Goal: Find specific page/section

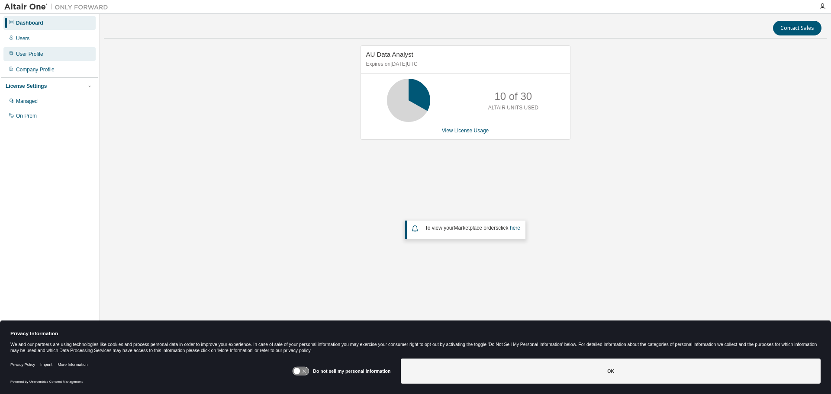
click at [27, 54] on div "User Profile" at bounding box center [29, 54] width 27 height 7
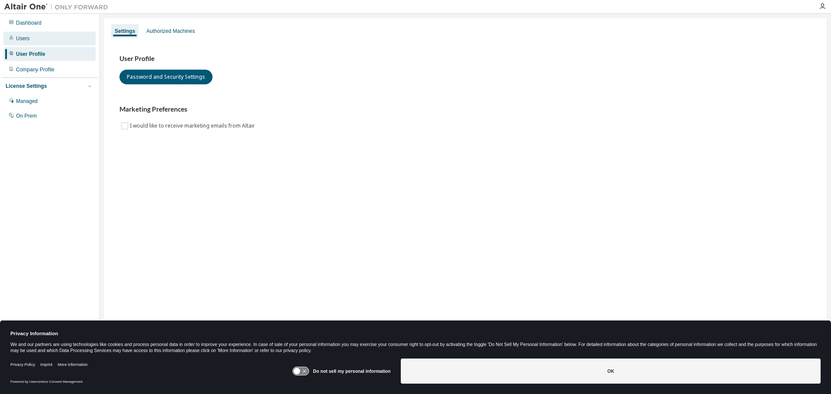
click at [21, 39] on div "Users" at bounding box center [22, 38] width 13 height 7
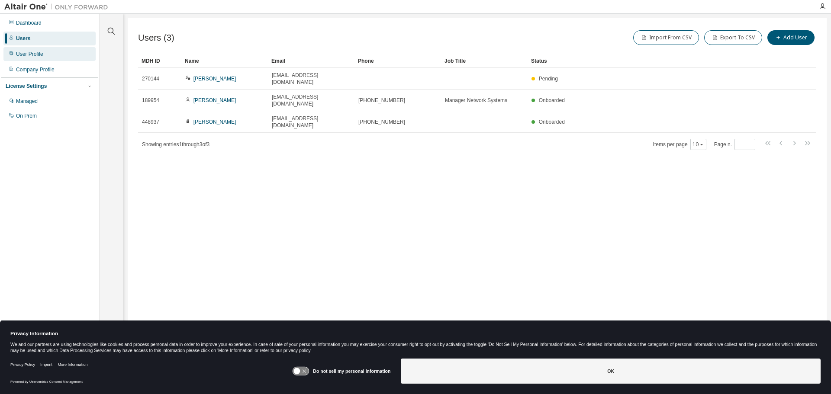
click at [32, 55] on div "User Profile" at bounding box center [29, 54] width 27 height 7
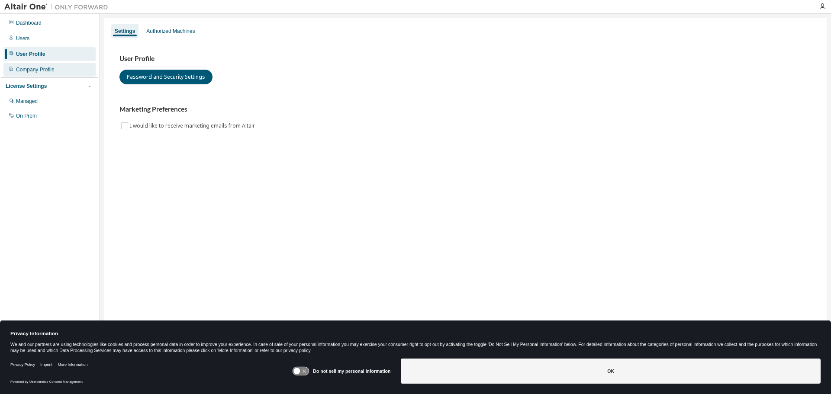
click at [26, 74] on div "Company Profile" at bounding box center [49, 70] width 92 height 14
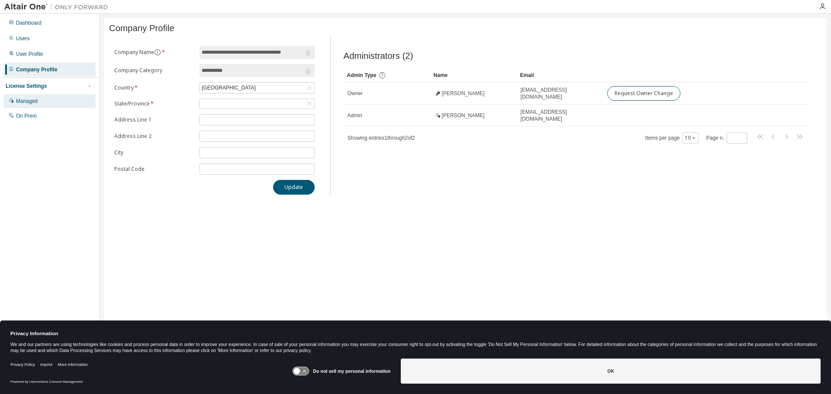
click at [25, 98] on div "Managed" at bounding box center [49, 101] width 92 height 14
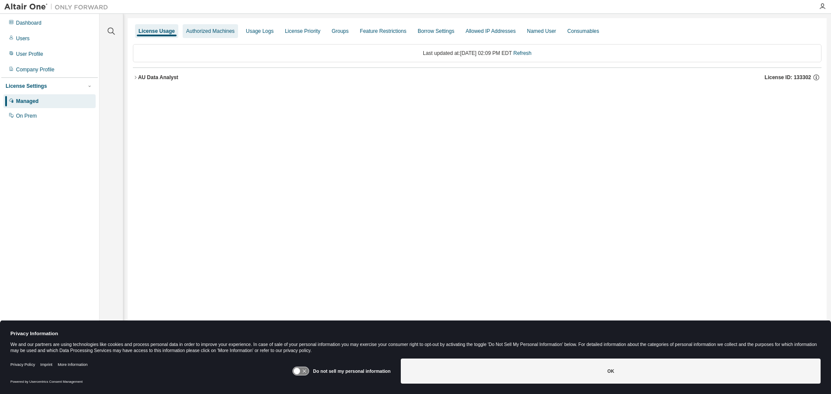
click at [191, 36] on div "Authorized Machines" at bounding box center [210, 31] width 55 height 14
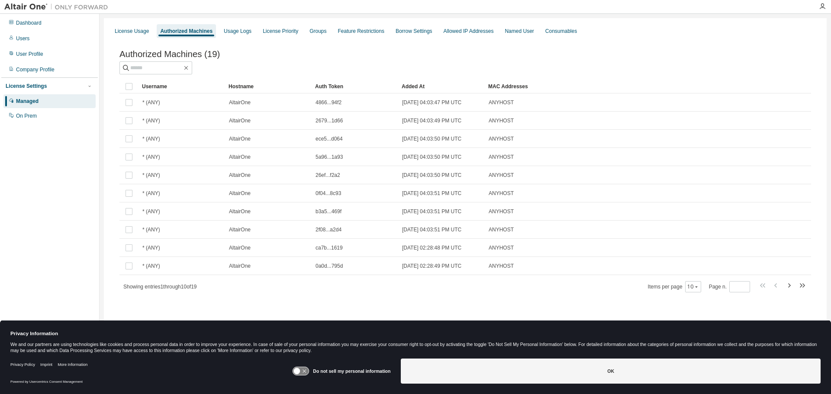
click at [376, 306] on div "Authorized Machines (19) Clear Load Save Save As Field Operator Value Select fi…" at bounding box center [465, 177] width 712 height 276
click at [479, 300] on div "Authorized Machines (19) Clear Load Save Save As Field Operator Value Select fi…" at bounding box center [465, 177] width 712 height 276
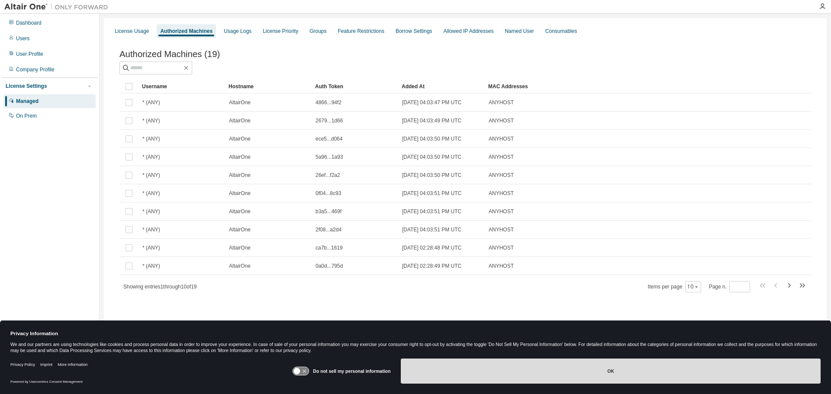
click at [501, 374] on button "OK" at bounding box center [611, 371] width 420 height 25
